Goal: Entertainment & Leisure: Browse casually

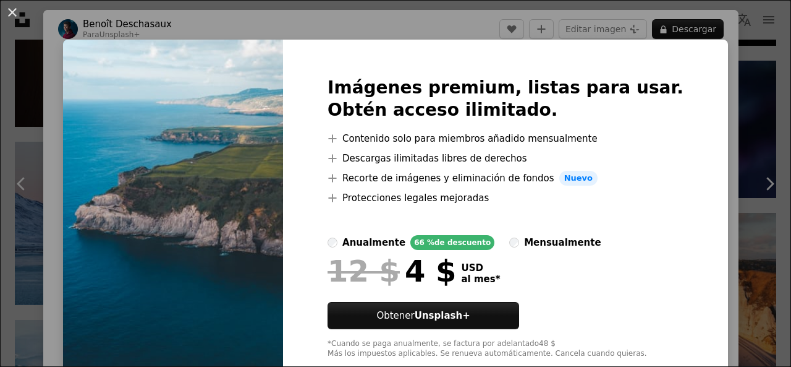
scroll to position [1618, 0]
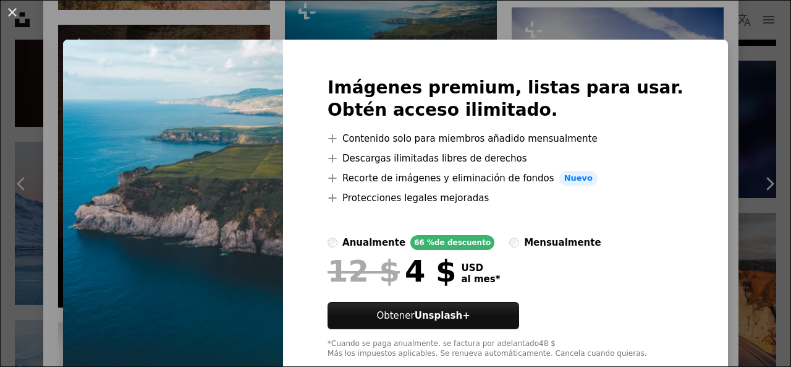
click at [625, 23] on div "An X shape Imágenes premium, listas para usar. Obtén acceso ilimitado. A plus s…" at bounding box center [395, 183] width 791 height 367
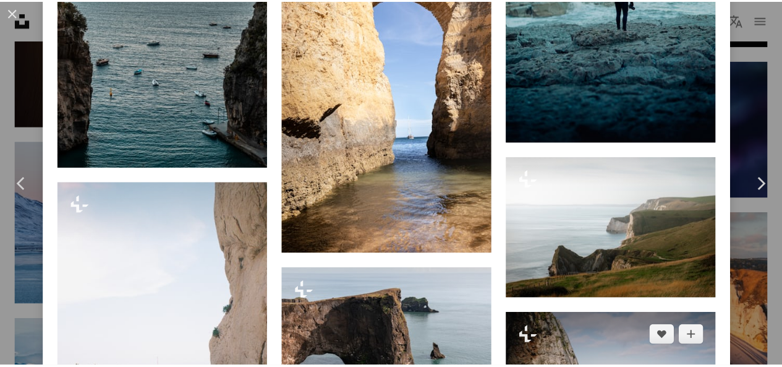
scroll to position [2524, 0]
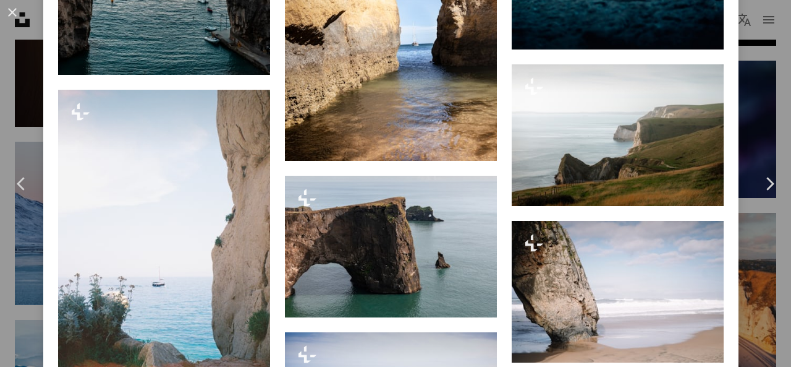
click at [763, 101] on div "An X shape Chevron left Chevron right [PERSON_NAME] Para Unsplash+ A heart A pl…" at bounding box center [395, 183] width 791 height 367
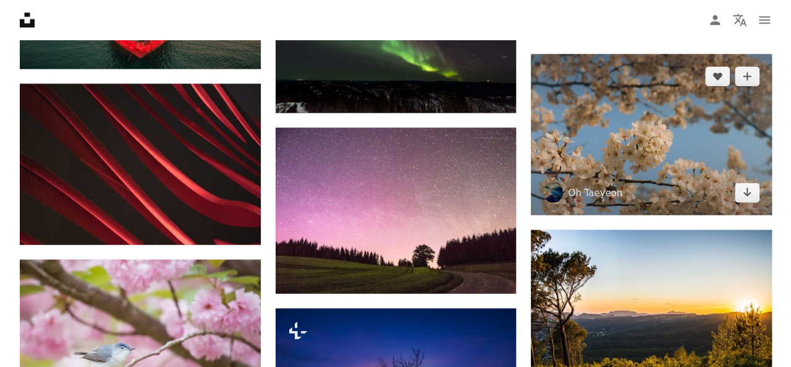
scroll to position [12714, 0]
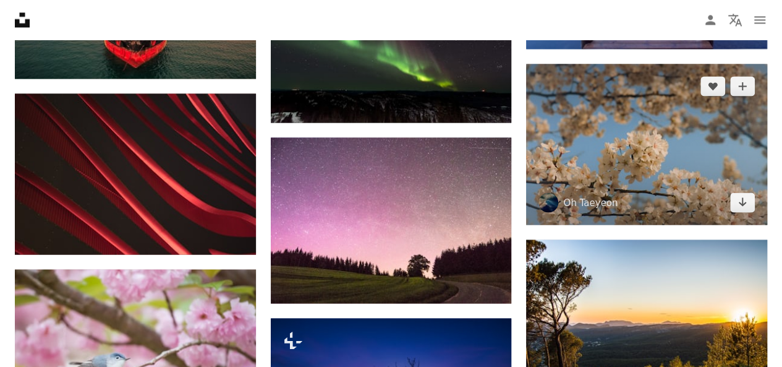
click at [622, 129] on img at bounding box center [646, 144] width 241 height 161
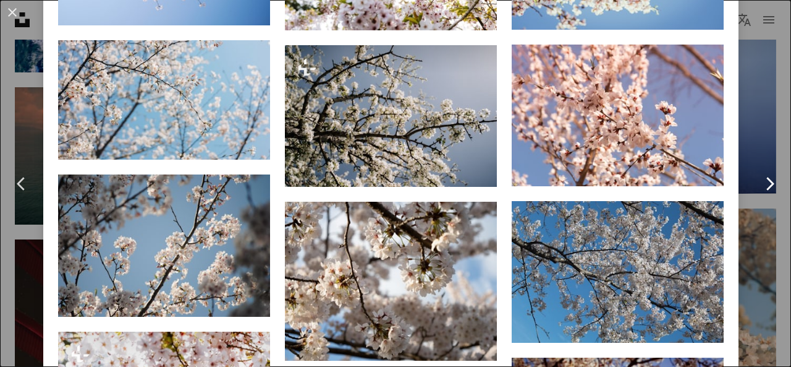
scroll to position [1330, 0]
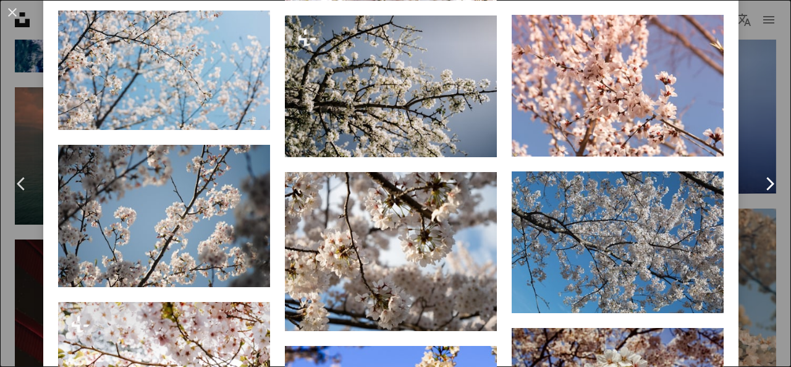
click at [753, 132] on link "Chevron right" at bounding box center [769, 183] width 43 height 119
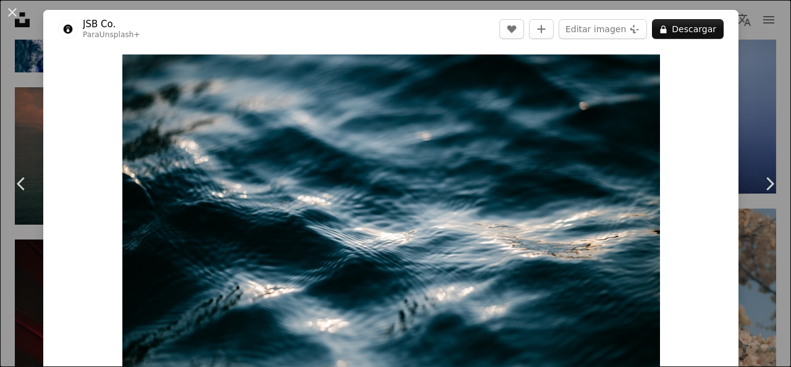
click at [15, 17] on button "An X shape" at bounding box center [12, 12] width 15 height 15
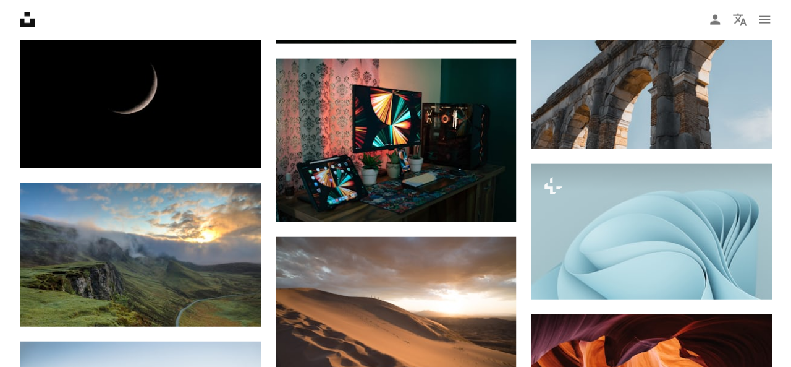
scroll to position [13132, 0]
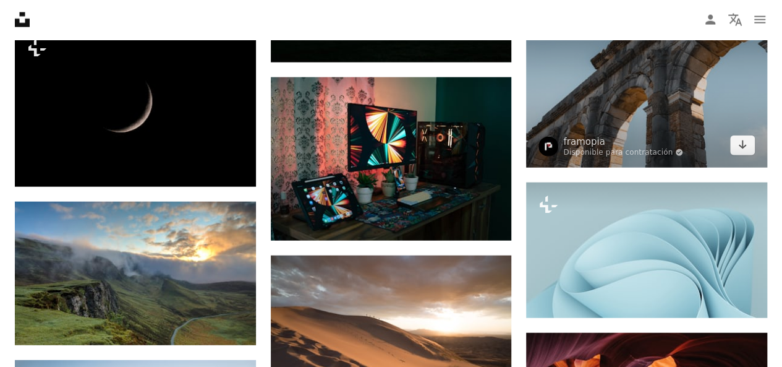
click at [619, 96] on img at bounding box center [646, 87] width 241 height 161
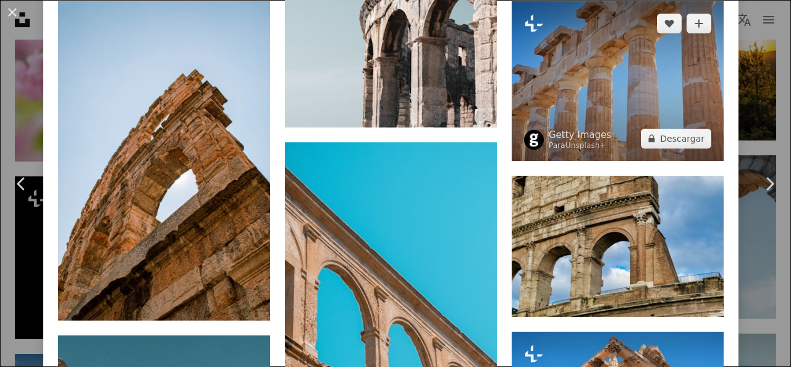
scroll to position [1016, 0]
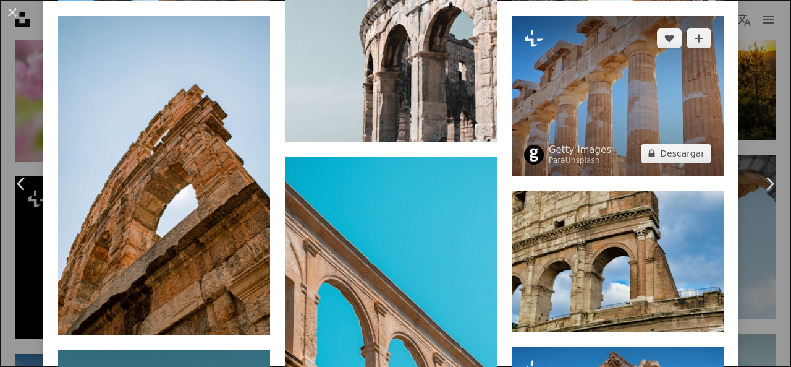
click at [655, 81] on img at bounding box center [618, 95] width 212 height 159
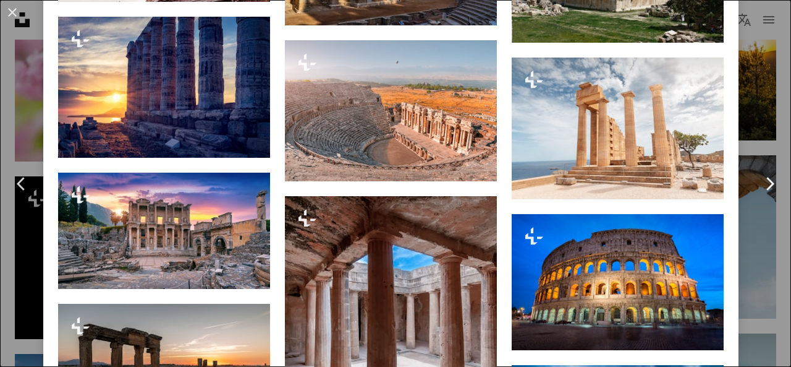
scroll to position [1699, 0]
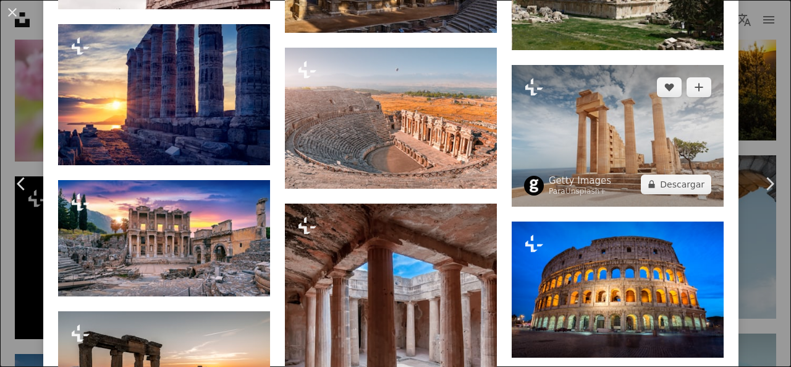
click at [593, 130] on img at bounding box center [618, 136] width 212 height 142
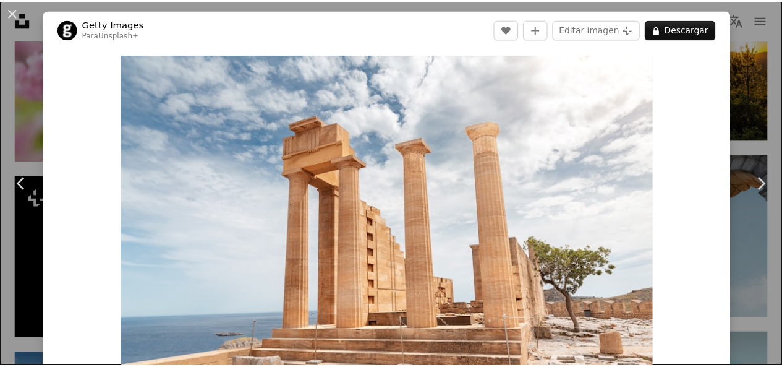
scroll to position [82, 0]
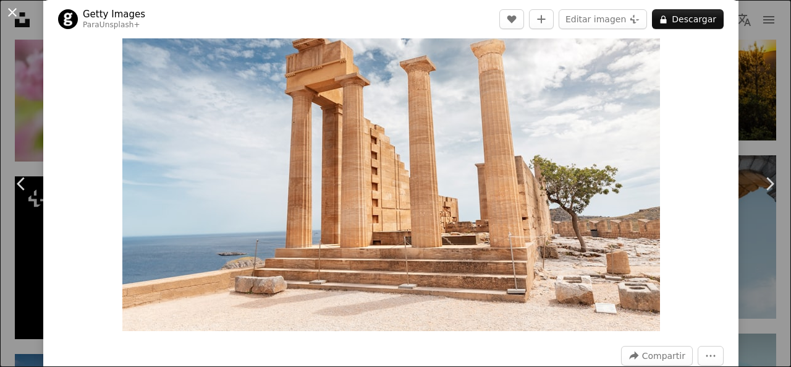
click at [11, 13] on button "An X shape" at bounding box center [12, 12] width 15 height 15
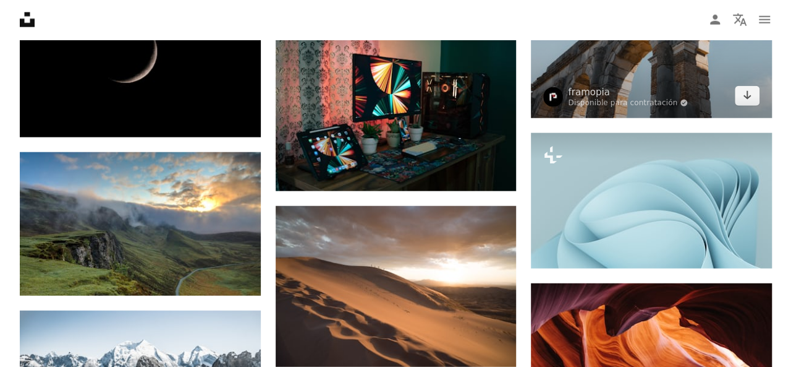
scroll to position [13091, 0]
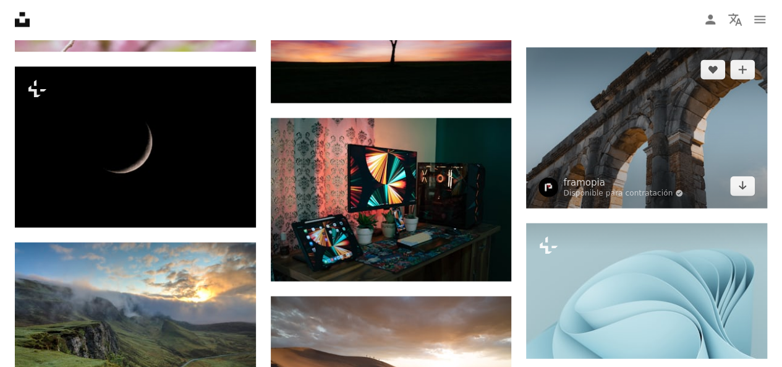
click at [640, 127] on img at bounding box center [646, 128] width 241 height 161
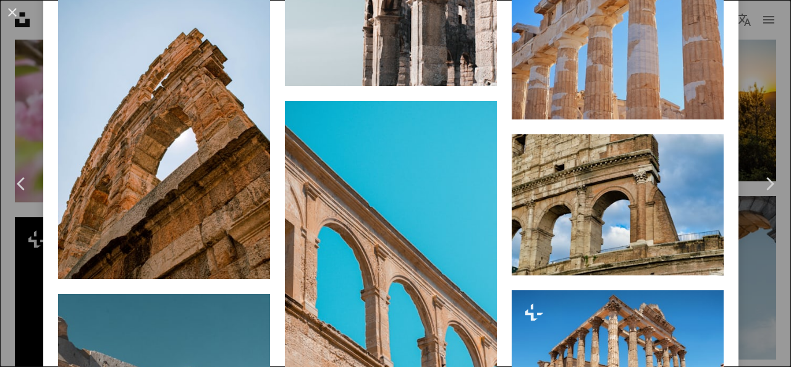
scroll to position [959, 0]
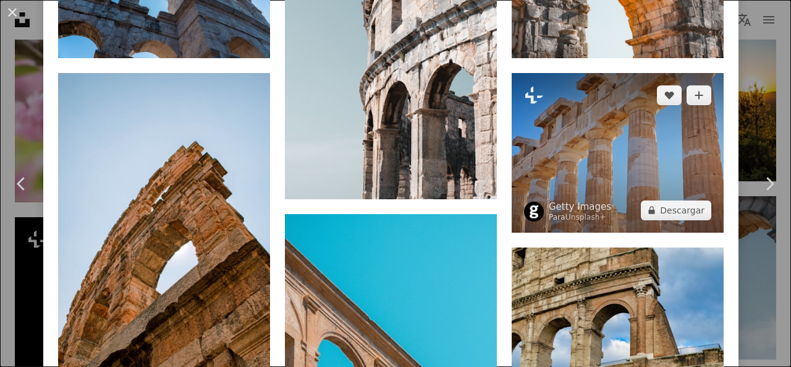
click at [658, 87] on img at bounding box center [618, 152] width 212 height 159
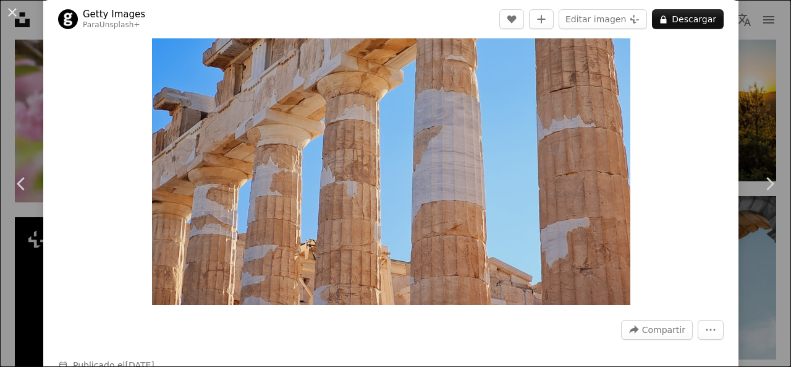
scroll to position [103, 0]
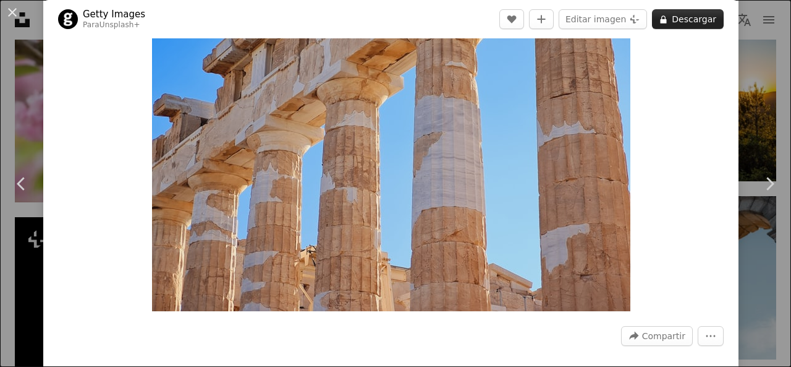
click at [672, 25] on button "A lock Descargar" at bounding box center [688, 19] width 72 height 20
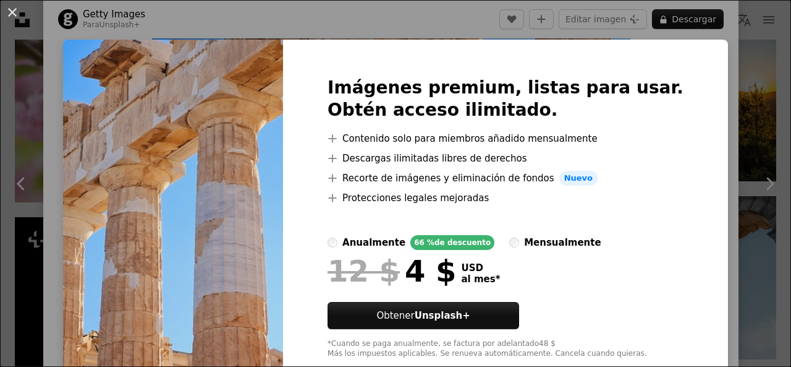
click at [736, 98] on div "An X shape Imágenes premium, listas para usar. Obtén acceso ilimitado. A plus s…" at bounding box center [395, 183] width 791 height 367
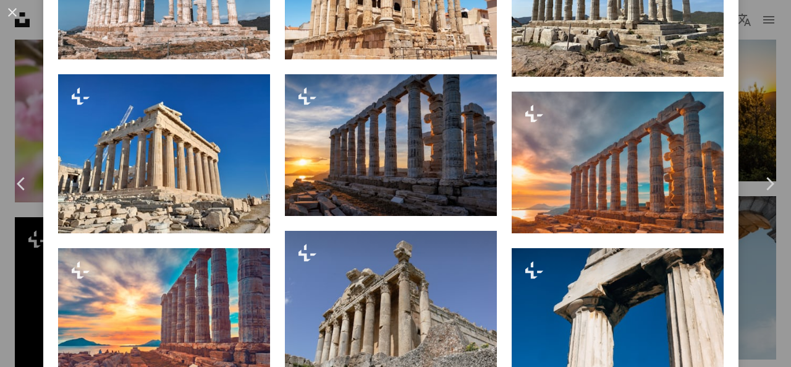
scroll to position [749, 0]
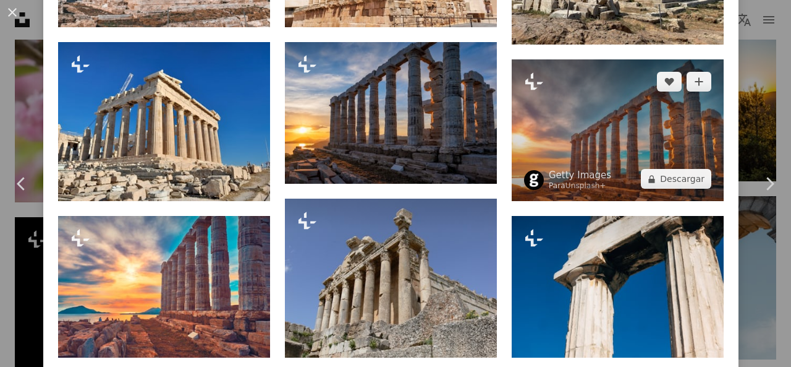
click at [656, 132] on img at bounding box center [618, 130] width 212 height 142
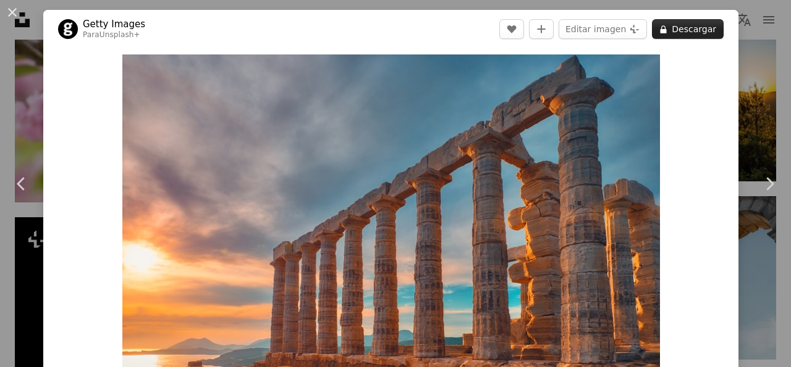
click at [682, 27] on button "A lock Descargar" at bounding box center [688, 29] width 72 height 20
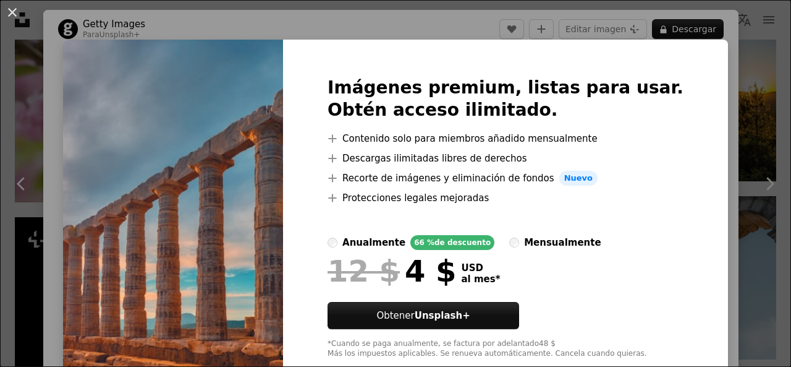
click at [231, 177] on img at bounding box center [173, 218] width 220 height 356
click at [734, 100] on div "An X shape Imágenes premium, listas para usar. Obtén acceso ilimitado. A plus s…" at bounding box center [395, 183] width 791 height 367
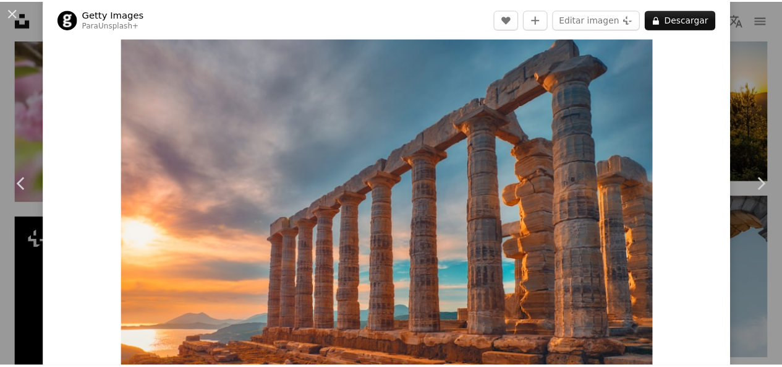
scroll to position [124, 0]
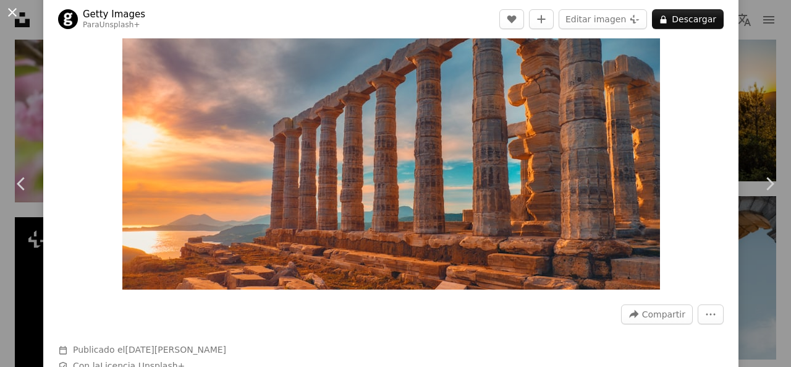
click at [9, 13] on button "An X shape" at bounding box center [12, 12] width 15 height 15
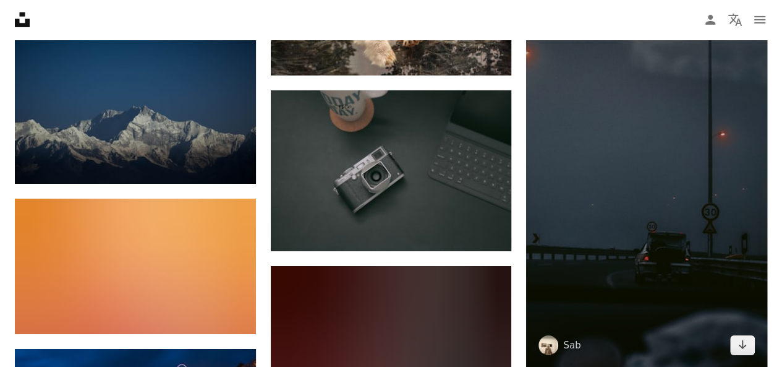
scroll to position [13833, 0]
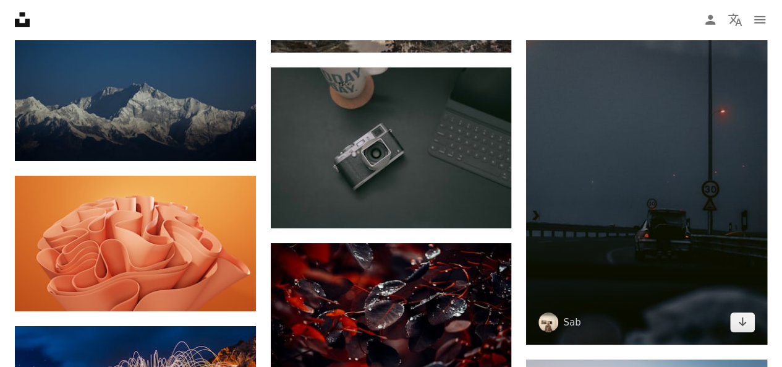
click at [660, 158] on img at bounding box center [646, 163] width 241 height 361
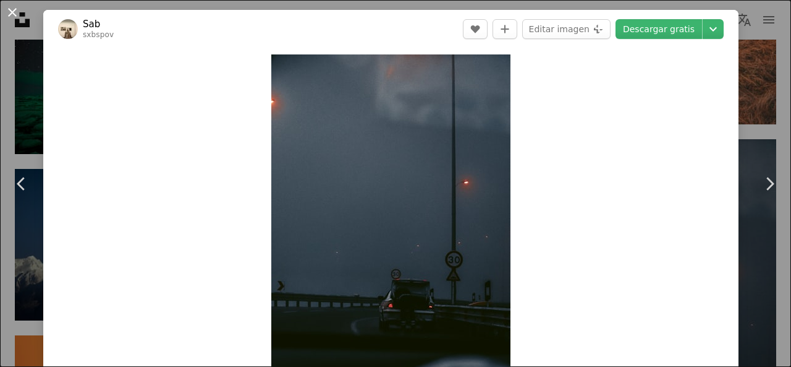
click at [12, 20] on button "An X shape" at bounding box center [12, 12] width 15 height 15
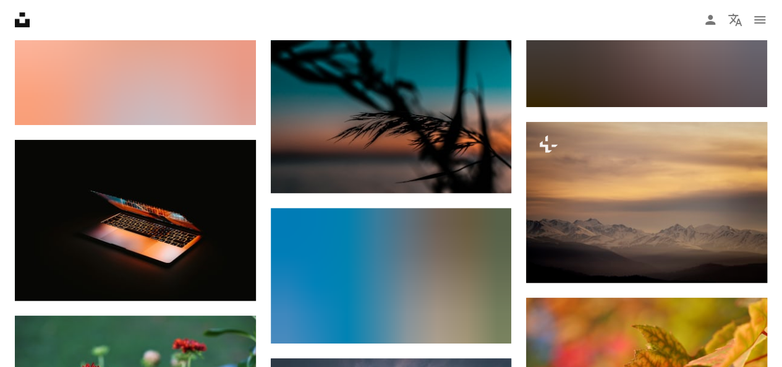
scroll to position [14348, 0]
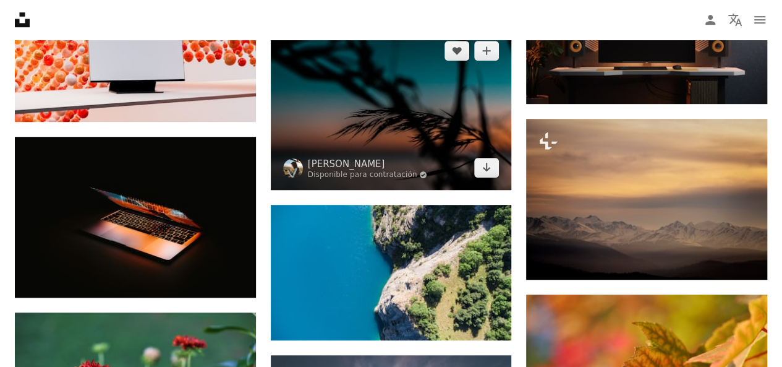
click at [436, 91] on img at bounding box center [391, 108] width 241 height 161
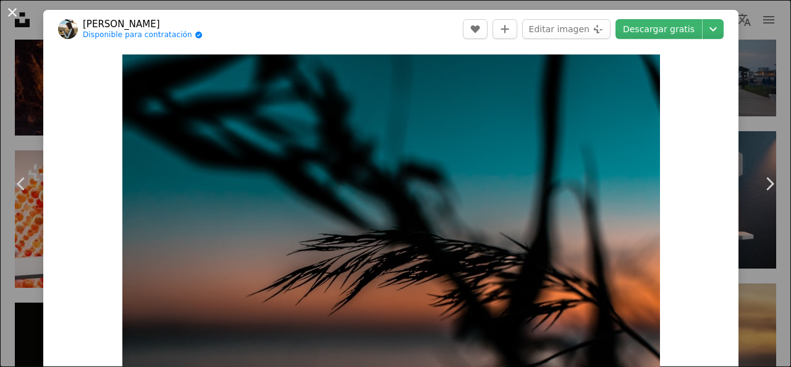
click at [17, 11] on button "An X shape" at bounding box center [12, 12] width 15 height 15
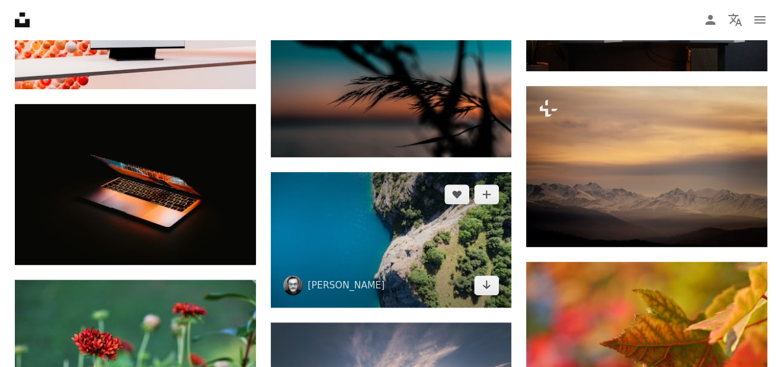
scroll to position [14451, 0]
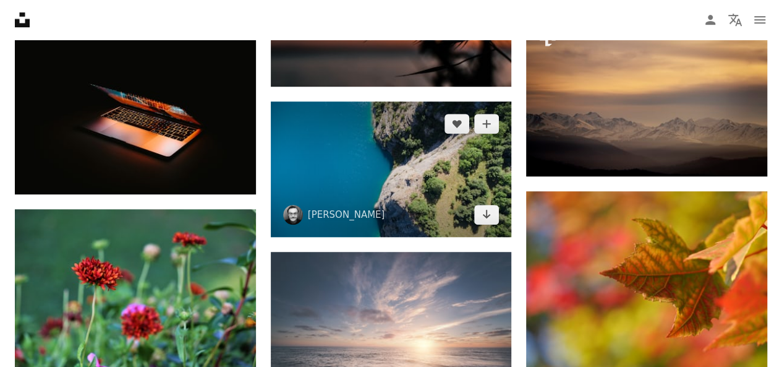
click at [418, 179] on img at bounding box center [391, 168] width 241 height 135
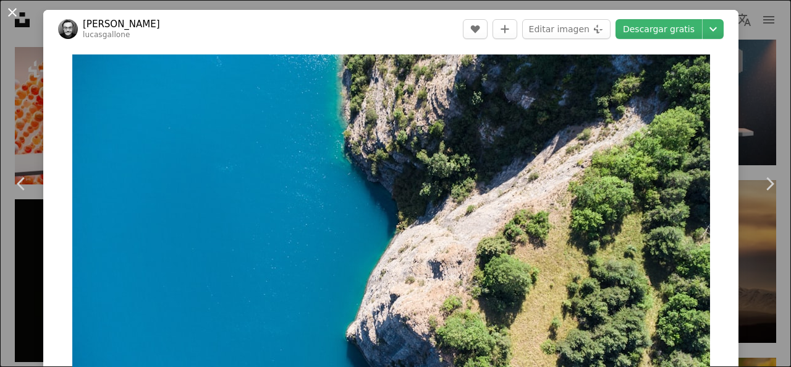
click at [10, 9] on button "An X shape" at bounding box center [12, 12] width 15 height 15
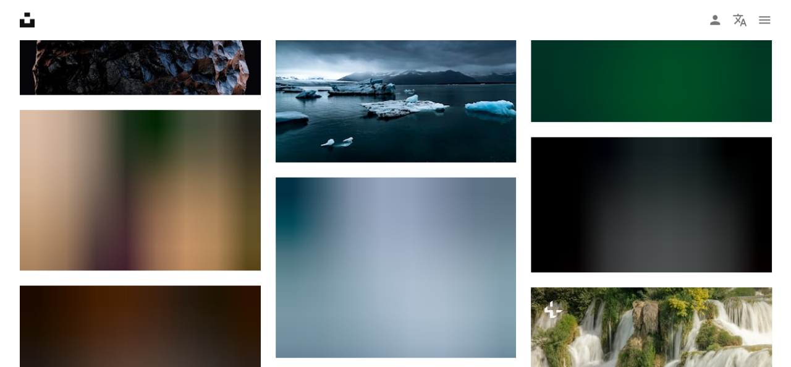
scroll to position [14884, 0]
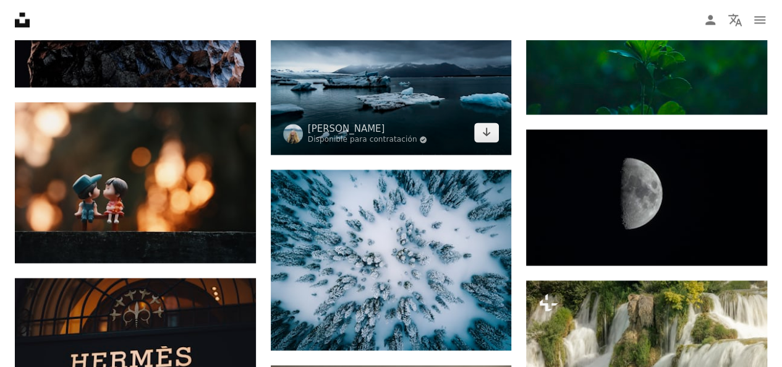
click at [398, 86] on img at bounding box center [391, 74] width 241 height 161
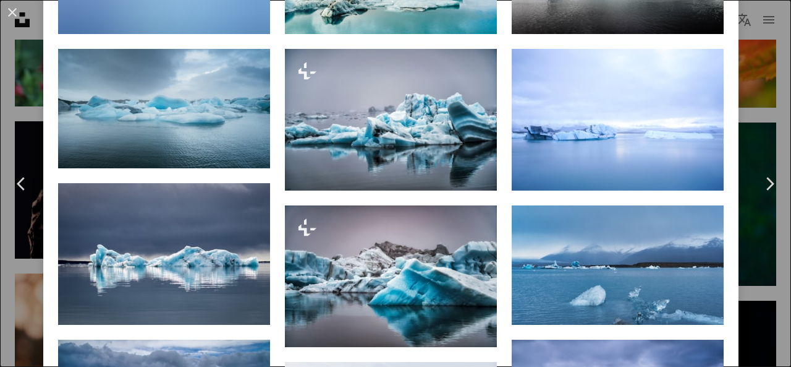
scroll to position [1156, 0]
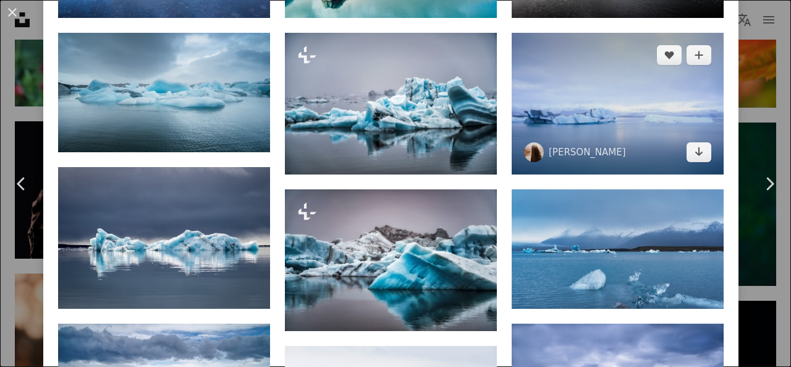
click at [613, 92] on img at bounding box center [618, 104] width 212 height 142
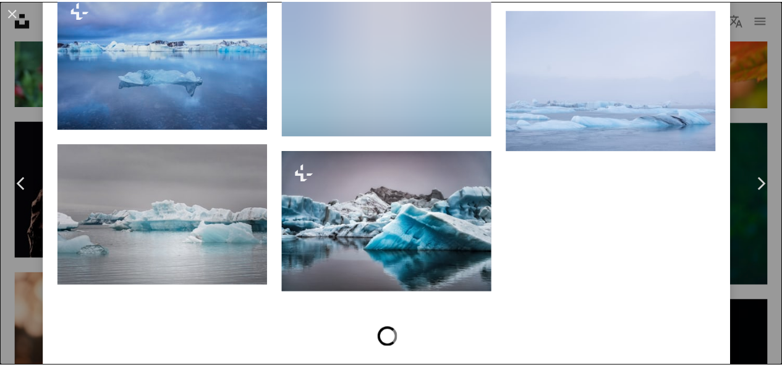
scroll to position [1730, 0]
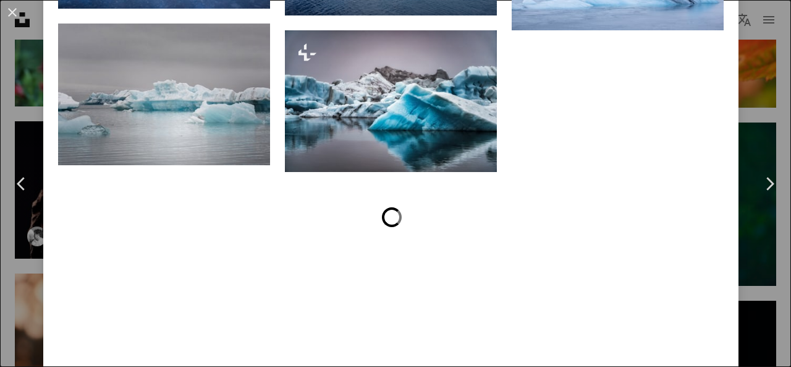
click at [5, 17] on button "An X shape" at bounding box center [12, 12] width 15 height 15
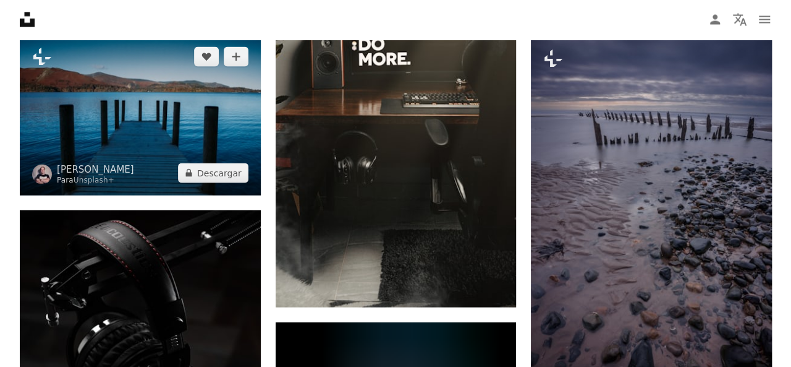
scroll to position [15296, 0]
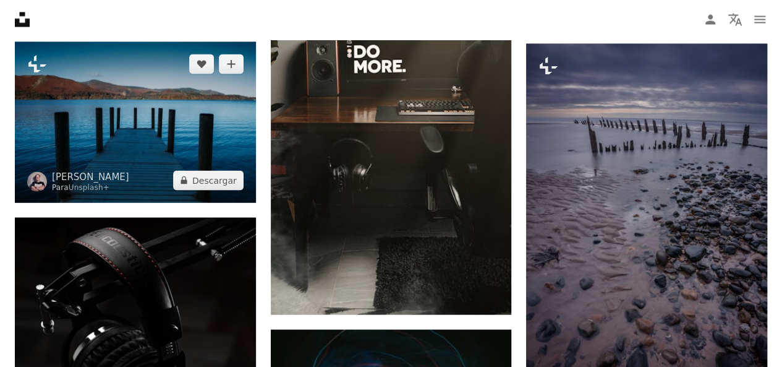
click at [147, 110] on img at bounding box center [135, 122] width 241 height 161
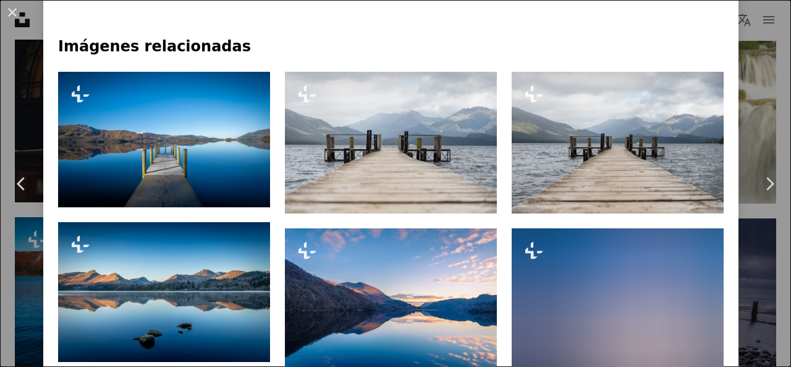
scroll to position [901, 0]
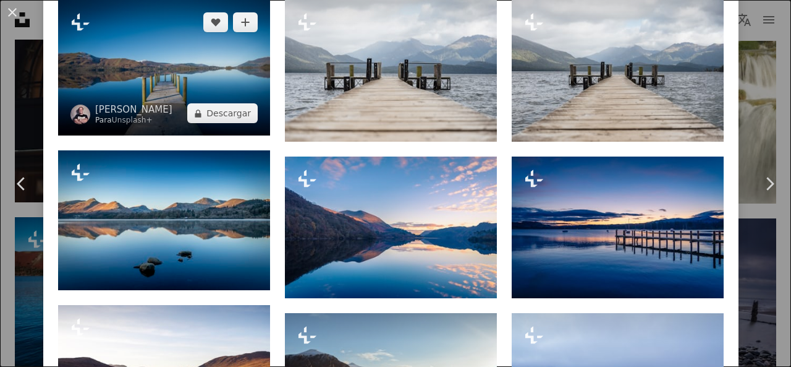
click at [138, 62] on img at bounding box center [164, 68] width 212 height 136
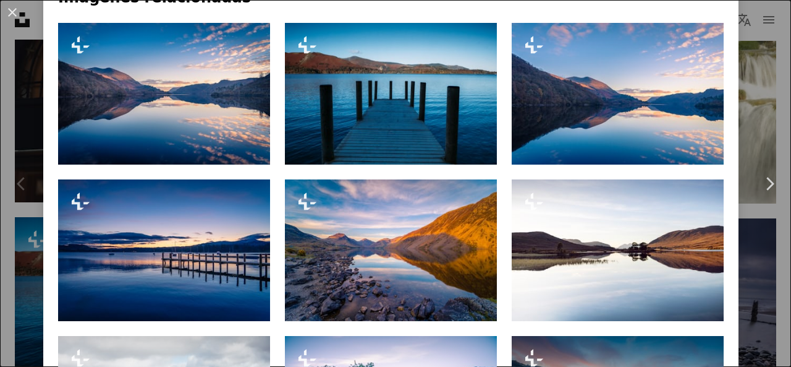
scroll to position [902, 0]
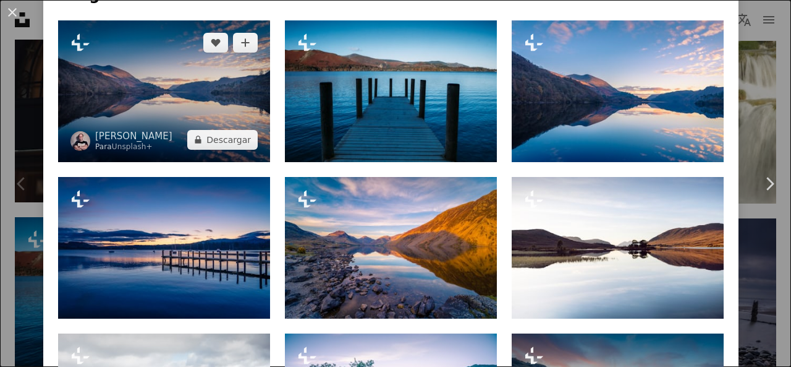
click at [220, 62] on img at bounding box center [164, 91] width 212 height 142
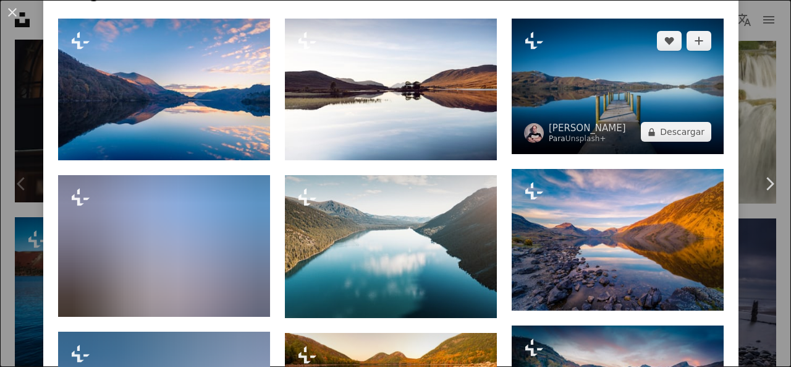
scroll to position [865, 0]
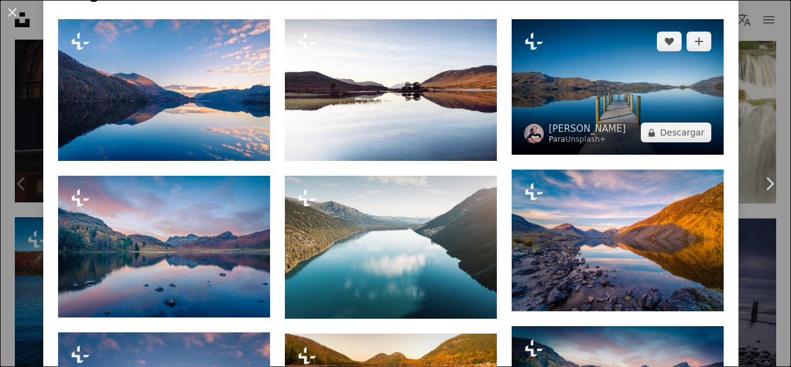
click at [605, 83] on img at bounding box center [618, 87] width 212 height 136
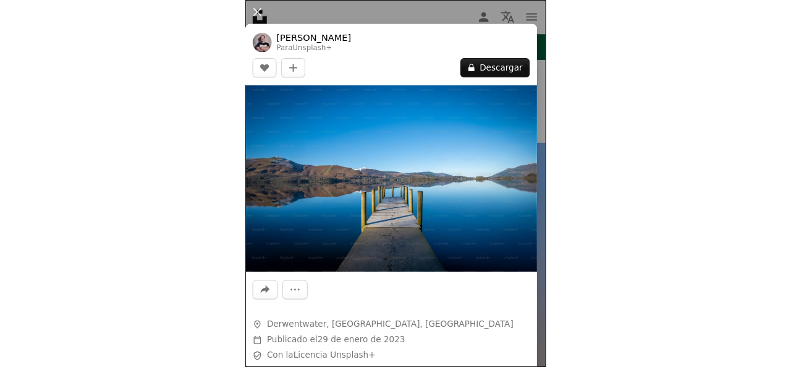
scroll to position [196753, 0]
